Goal: Task Accomplishment & Management: Use online tool/utility

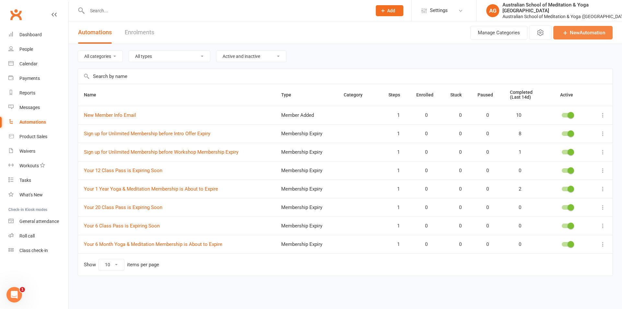
click at [576, 33] on link "New Automation" at bounding box center [582, 33] width 59 height 14
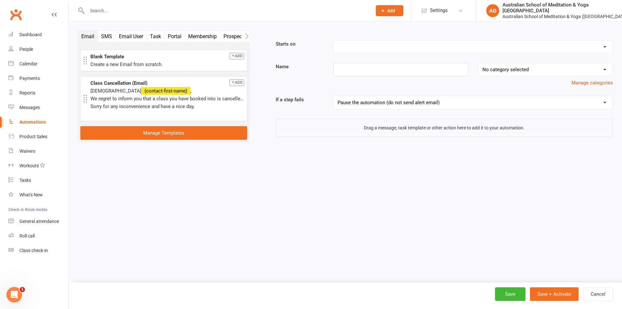
click at [334, 41] on select "Booking Cancelled Booking Due Booking Late-Cancelled Booking Marked Absent Book…" at bounding box center [473, 47] width 279 height 13
select select "17"
click option "Membership Added" at bounding box center [0, 0] width 0 height 0
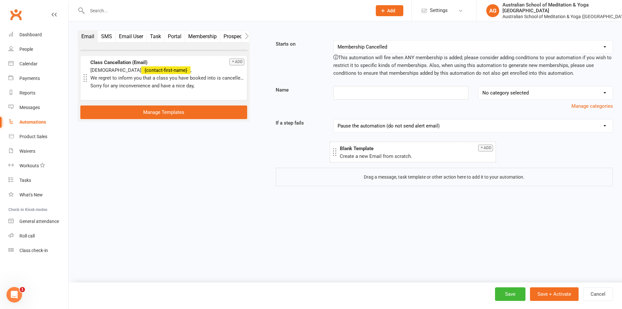
drag, startPoint x: 132, startPoint y: 69, endPoint x: 381, endPoint y: 155, distance: 264.0
click at [381, 155] on div "Create a new Email from scratch." at bounding box center [416, 157] width 153 height 8
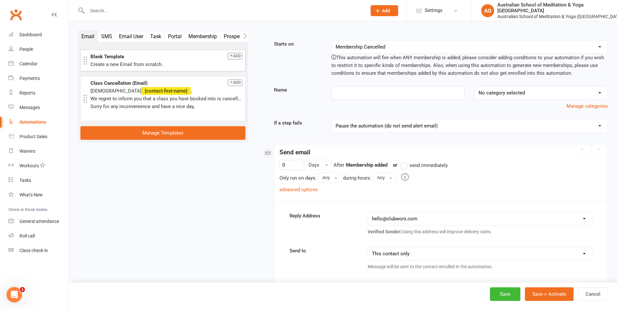
click at [405, 165] on label "send immediately" at bounding box center [423, 166] width 47 height 8
click at [405, 162] on input "send immediately" at bounding box center [402, 162] width 4 height 0
click at [299, 189] on link "advanced options" at bounding box center [298, 190] width 38 height 6
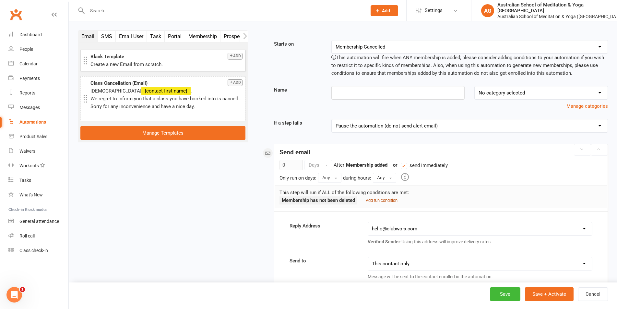
click at [380, 200] on small "Add run condition" at bounding box center [381, 200] width 32 height 5
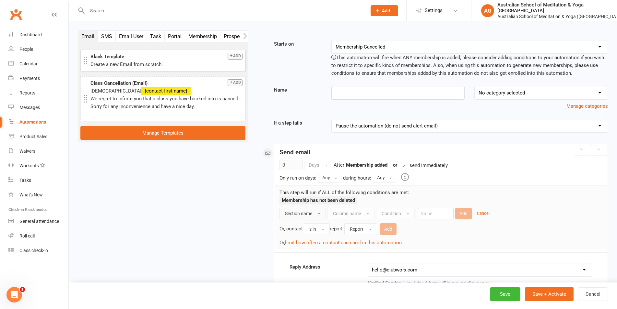
click at [304, 215] on span "Section name" at bounding box center [298, 213] width 27 height 5
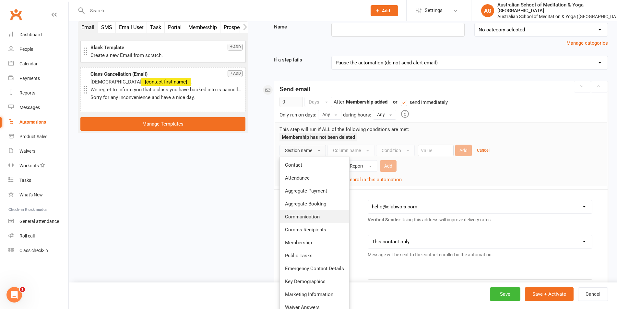
scroll to position [66, 0]
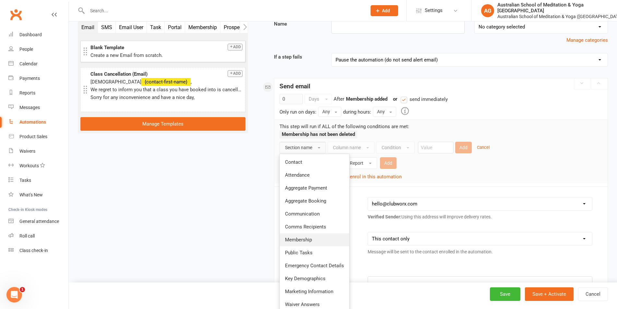
click at [305, 237] on span "Membership" at bounding box center [298, 240] width 27 height 6
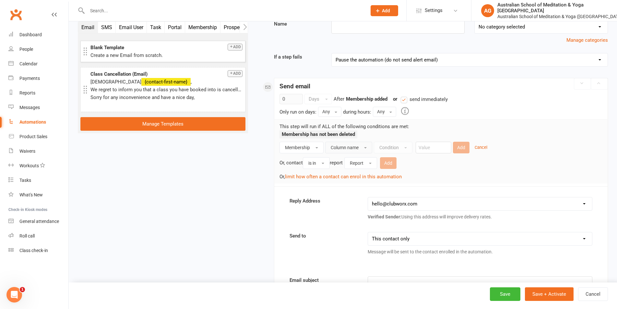
click at [347, 146] on span "Column name" at bounding box center [345, 147] width 28 height 5
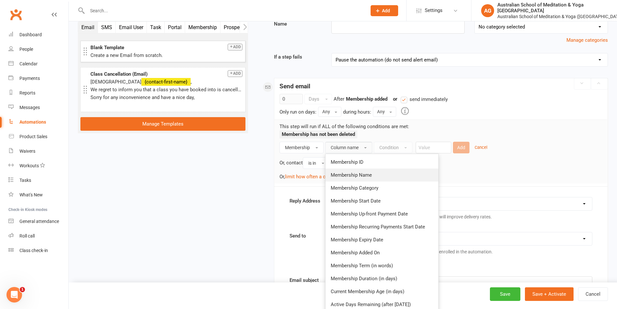
click at [355, 173] on span "Membership Name" at bounding box center [351, 175] width 41 height 6
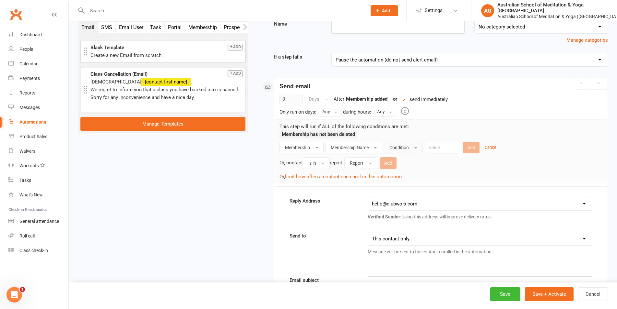
click at [400, 146] on span "Condition" at bounding box center [398, 147] width 19 height 5
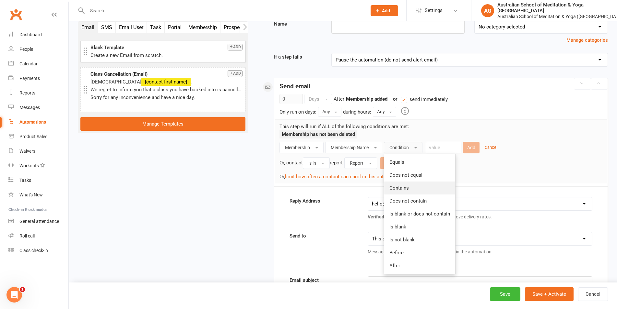
click at [406, 190] on span "Contains" at bounding box center [398, 188] width 19 height 6
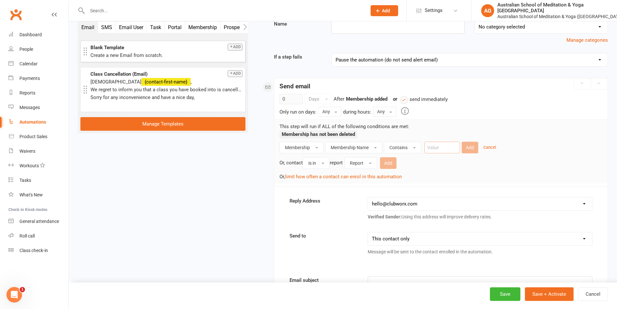
click at [449, 149] on input "text" at bounding box center [442, 148] width 36 height 12
type input "Intro Offer"
click at [471, 150] on button "Add" at bounding box center [469, 148] width 17 height 12
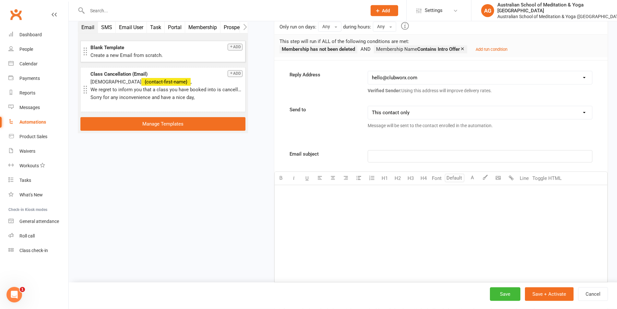
scroll to position [165, 0]
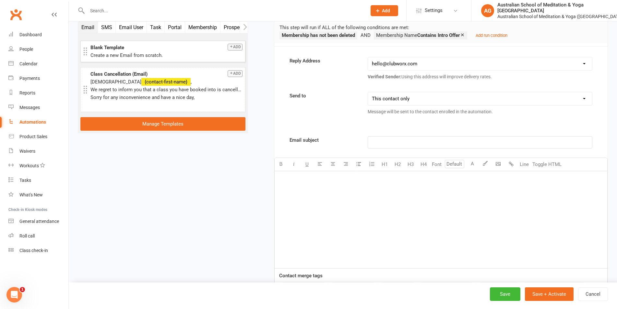
click at [399, 141] on p "﻿" at bounding box center [480, 143] width 216 height 8
drag, startPoint x: 555, startPoint y: 142, endPoint x: 471, endPoint y: 142, distance: 84.2
click at [471, 142] on p "Welcome to ASMY Mermaid Beach 🌸 Here’s what to know before your first class" at bounding box center [480, 143] width 216 height 8
click at [453, 144] on span "Welcome to ASMY Mermaid Beach 🌸 Here’s everything you need to know" at bounding box center [452, 143] width 161 height 6
click at [337, 198] on div "﻿" at bounding box center [440, 219] width 332 height 97
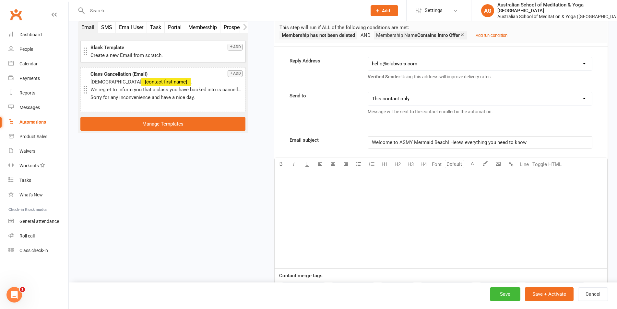
click at [404, 211] on div "﻿" at bounding box center [440, 219] width 332 height 97
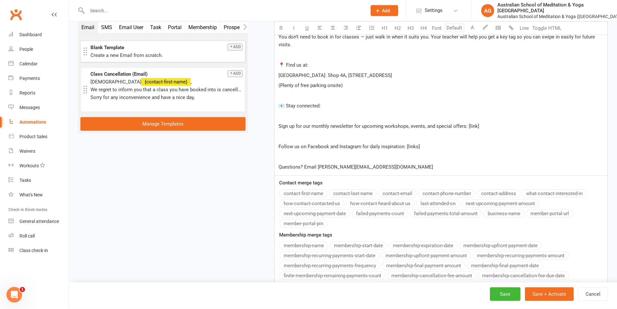
scroll to position [369, 0]
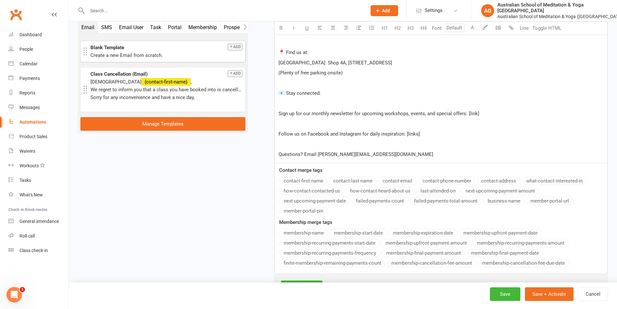
click at [386, 158] on p "Questions? Email [PERSON_NAME][EMAIL_ADDRESS][DOMAIN_NAME]" at bounding box center [440, 155] width 325 height 8
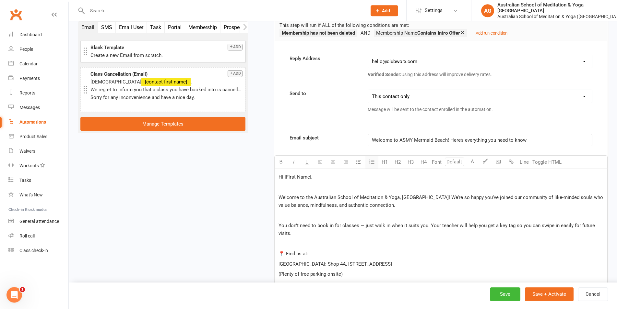
scroll to position [157, 0]
